Goal: Information Seeking & Learning: Find contact information

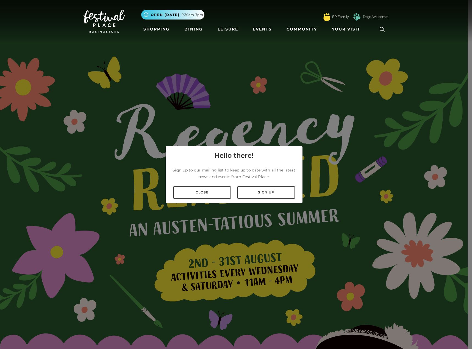
click at [206, 191] on link "Close" at bounding box center [201, 192] width 57 height 12
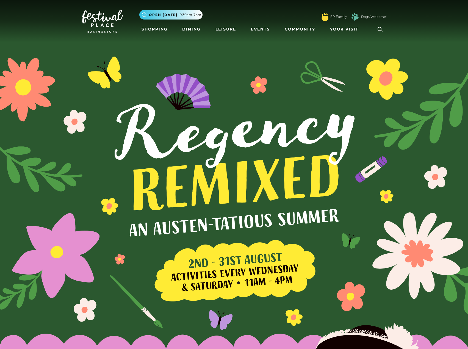
drag, startPoint x: 357, startPoint y: 103, endPoint x: 358, endPoint y: 228, distance: 125.4
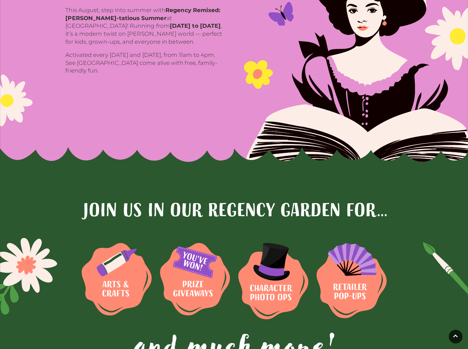
scroll to position [440, 0]
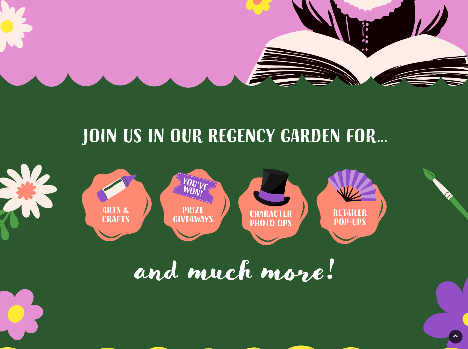
drag, startPoint x: 331, startPoint y: 200, endPoint x: 401, endPoint y: 198, distance: 69.3
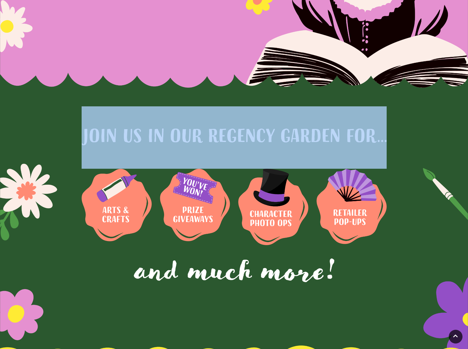
drag, startPoint x: 468, startPoint y: 104, endPoint x: 470, endPoint y: 114, distance: 10.4
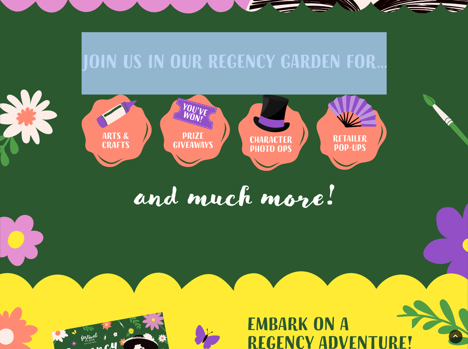
scroll to position [1641, 0]
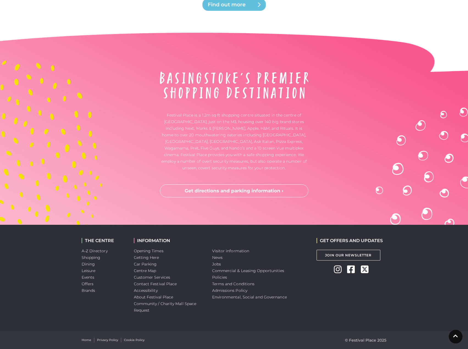
click at [418, 289] on div "THE CENTRE A-Z Directory Shopping Dining Leisure Events Offers Brands INFORMATI…" at bounding box center [234, 278] width 468 height 106
click at [167, 285] on link "Contact Festival Place" at bounding box center [155, 284] width 43 height 5
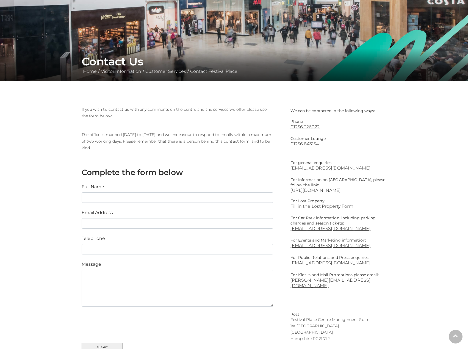
scroll to position [137, 0]
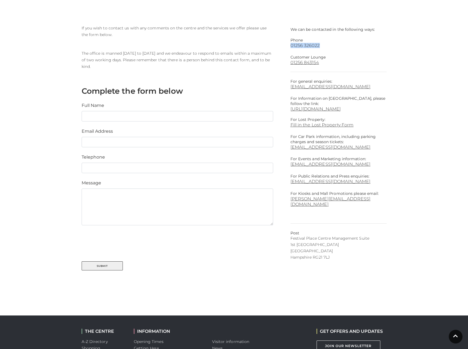
drag, startPoint x: 334, startPoint y: 42, endPoint x: 321, endPoint y: 45, distance: 13.4
click at [321, 45] on div "We can be contacted in the following ways: Phone 01256 326022 Customer Lounge 0…" at bounding box center [339, 142] width 96 height 235
copy div "01256 326022"
